Goal: Find specific page/section: Find specific page/section

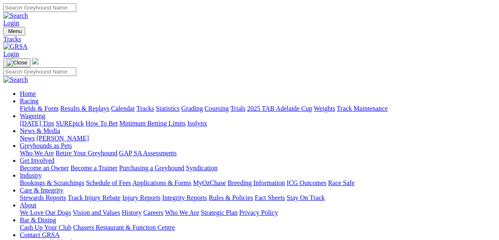
click at [33, 105] on link "Fields & Form" at bounding box center [39, 108] width 39 height 7
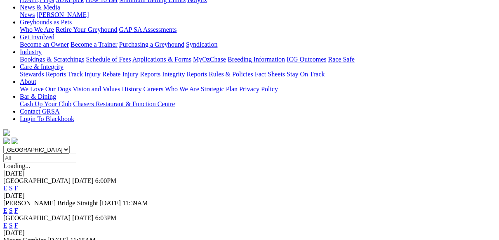
scroll to position [124, 0]
